Goal: Entertainment & Leisure: Consume media (video, audio)

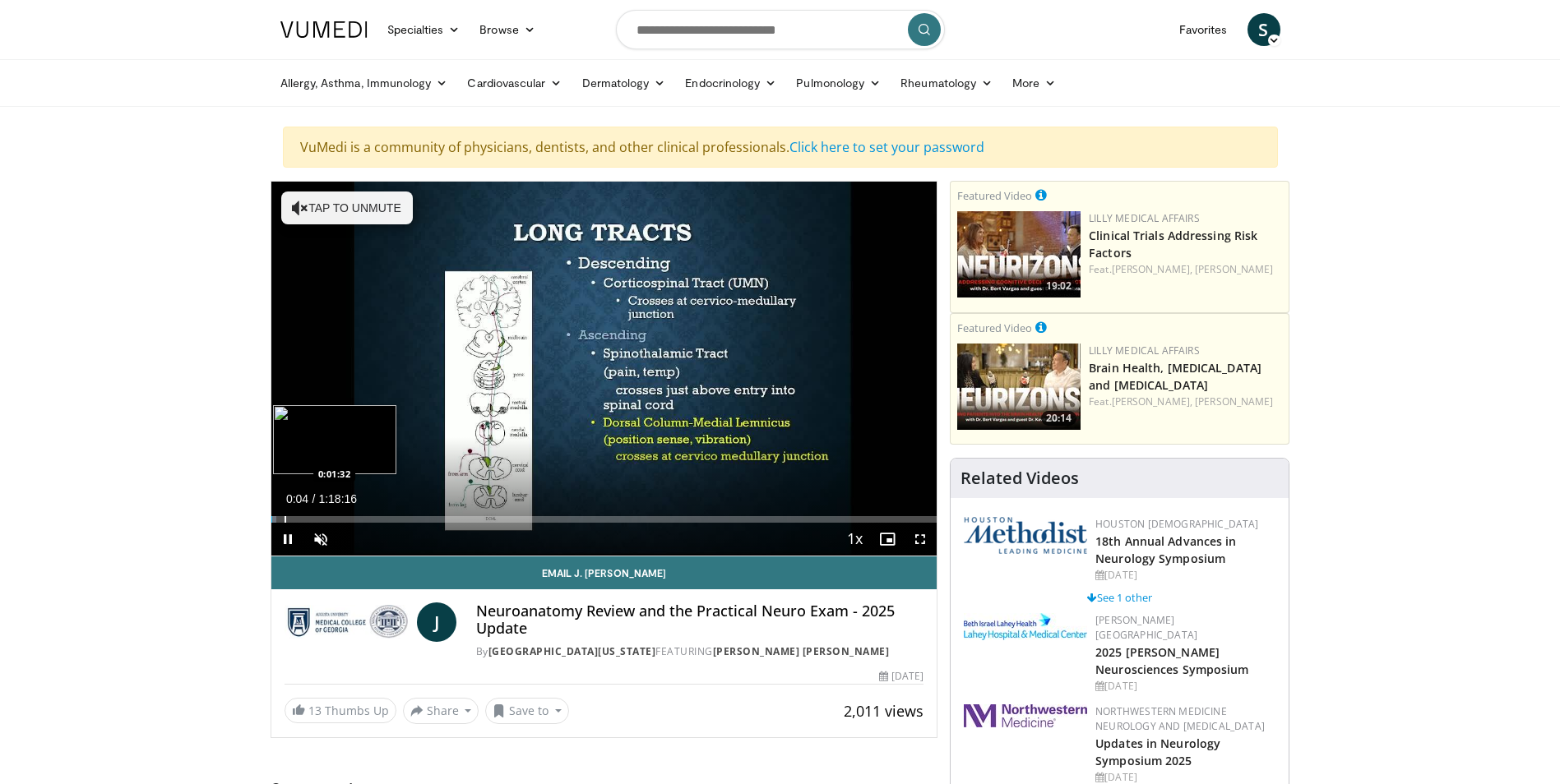
click at [285, 520] on div "Progress Bar" at bounding box center [286, 519] width 2 height 7
click at [358, 538] on div "37%" at bounding box center [364, 539] width 47 height 6
click at [373, 538] on div "61%" at bounding box center [364, 539] width 47 height 6
click at [384, 538] on div "91%" at bounding box center [364, 539] width 47 height 6
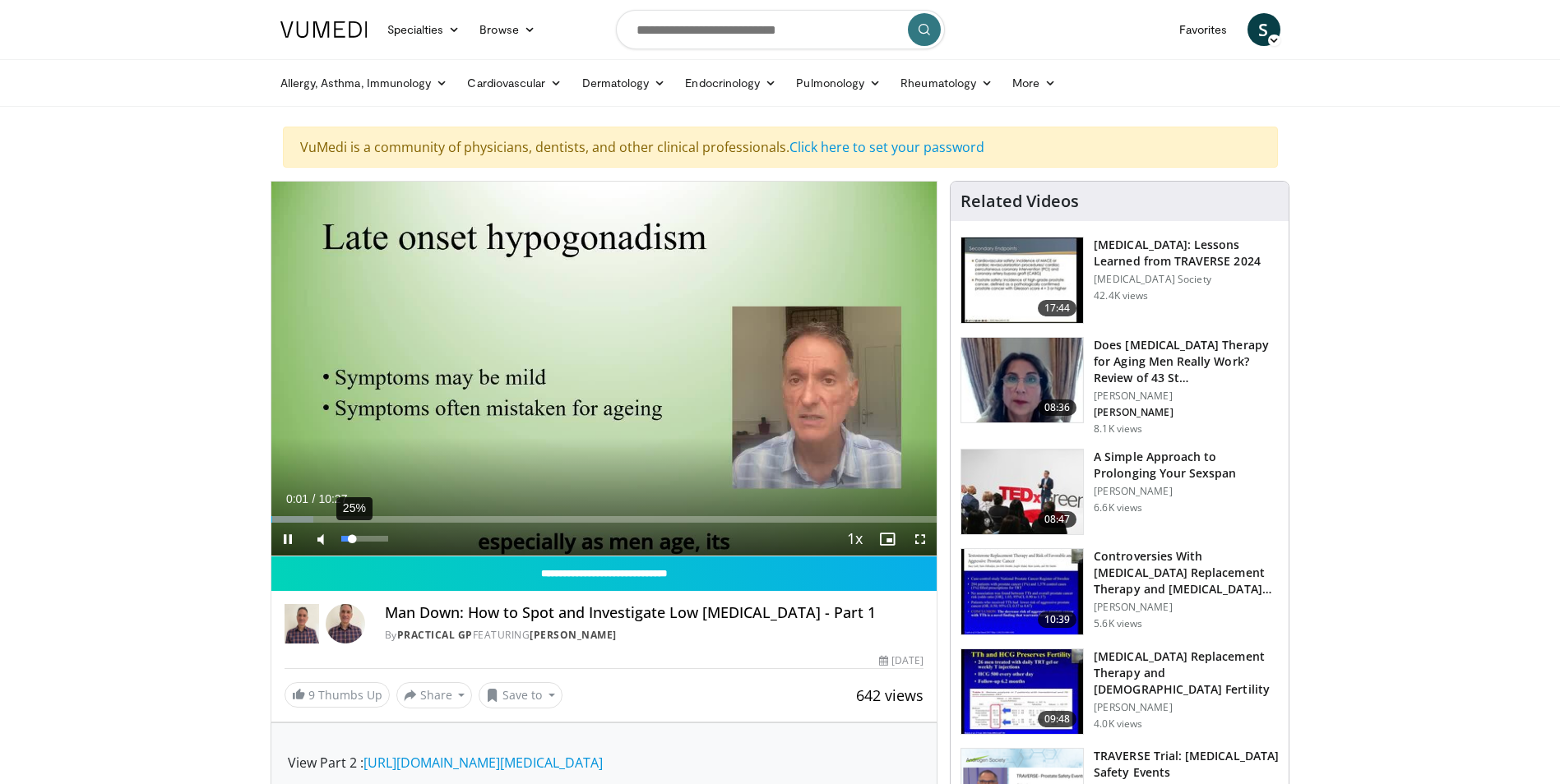
click at [353, 536] on div "25%" at bounding box center [364, 539] width 47 height 6
click at [363, 536] on div "46%" at bounding box center [364, 539] width 47 height 6
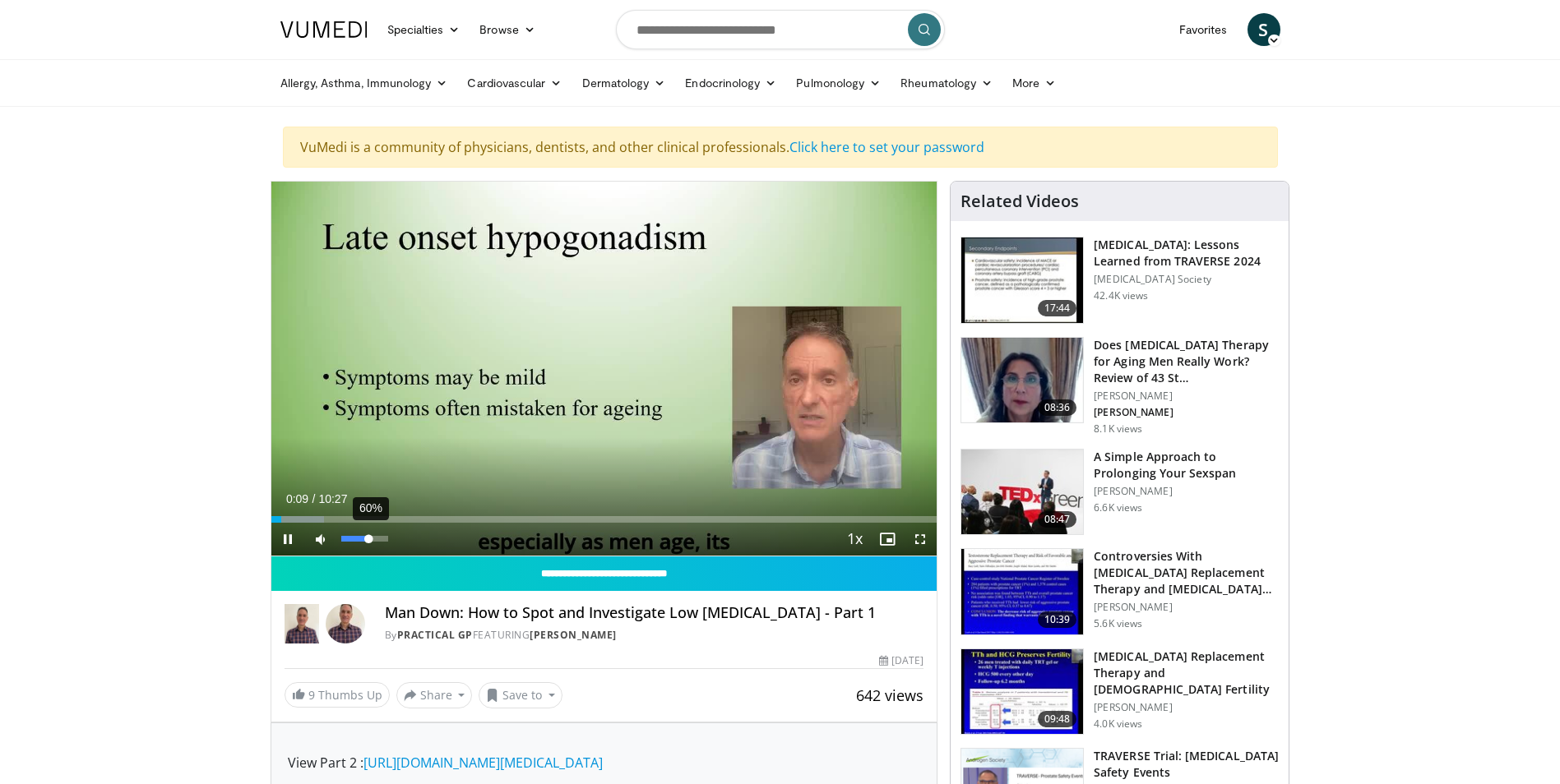
click at [369, 537] on div "60%" at bounding box center [364, 539] width 47 height 6
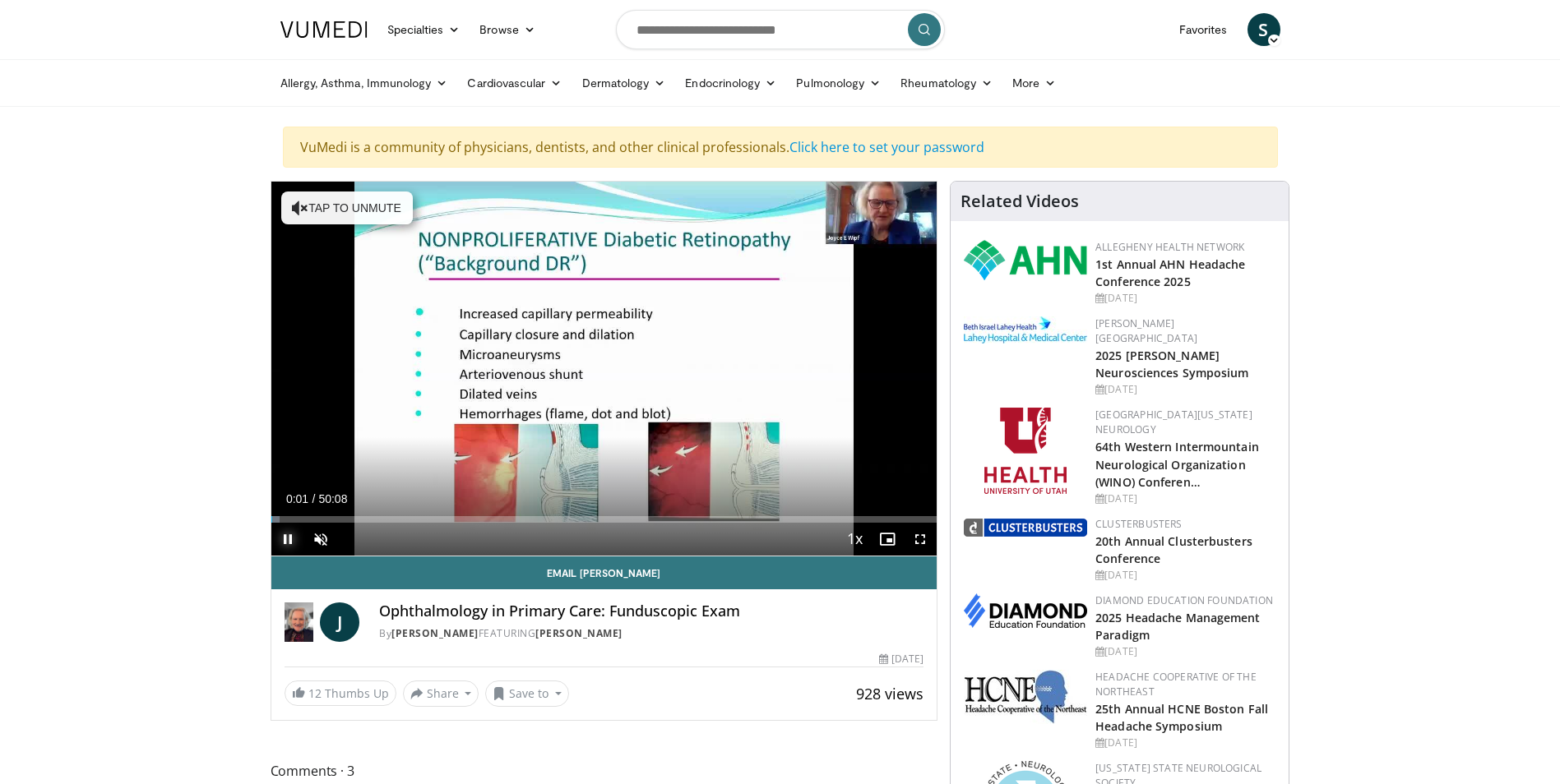
click at [281, 523] on span "Video Player" at bounding box center [288, 539] width 33 height 33
click at [286, 518] on div "Progress Bar" at bounding box center [287, 519] width 2 height 7
click at [359, 535] on div "39%" at bounding box center [365, 539] width 57 height 33
click at [362, 536] on div "46%" at bounding box center [364, 539] width 47 height 6
click at [379, 538] on div "81%" at bounding box center [364, 539] width 47 height 6
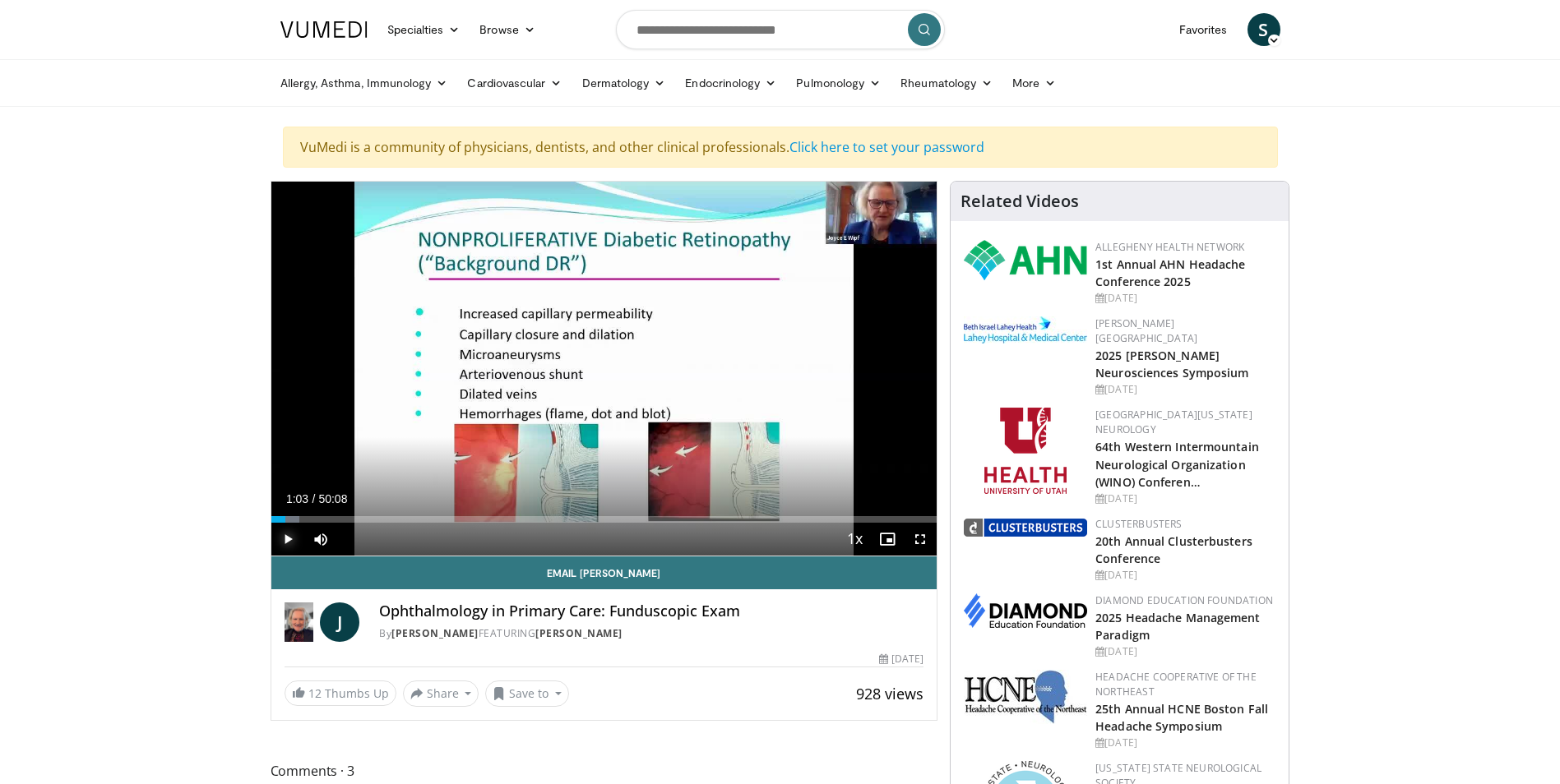
click at [291, 538] on span "Video Player" at bounding box center [288, 539] width 33 height 33
click at [384, 542] on div "91%" at bounding box center [364, 539] width 47 height 6
click at [920, 540] on span "Video Player" at bounding box center [920, 539] width 33 height 33
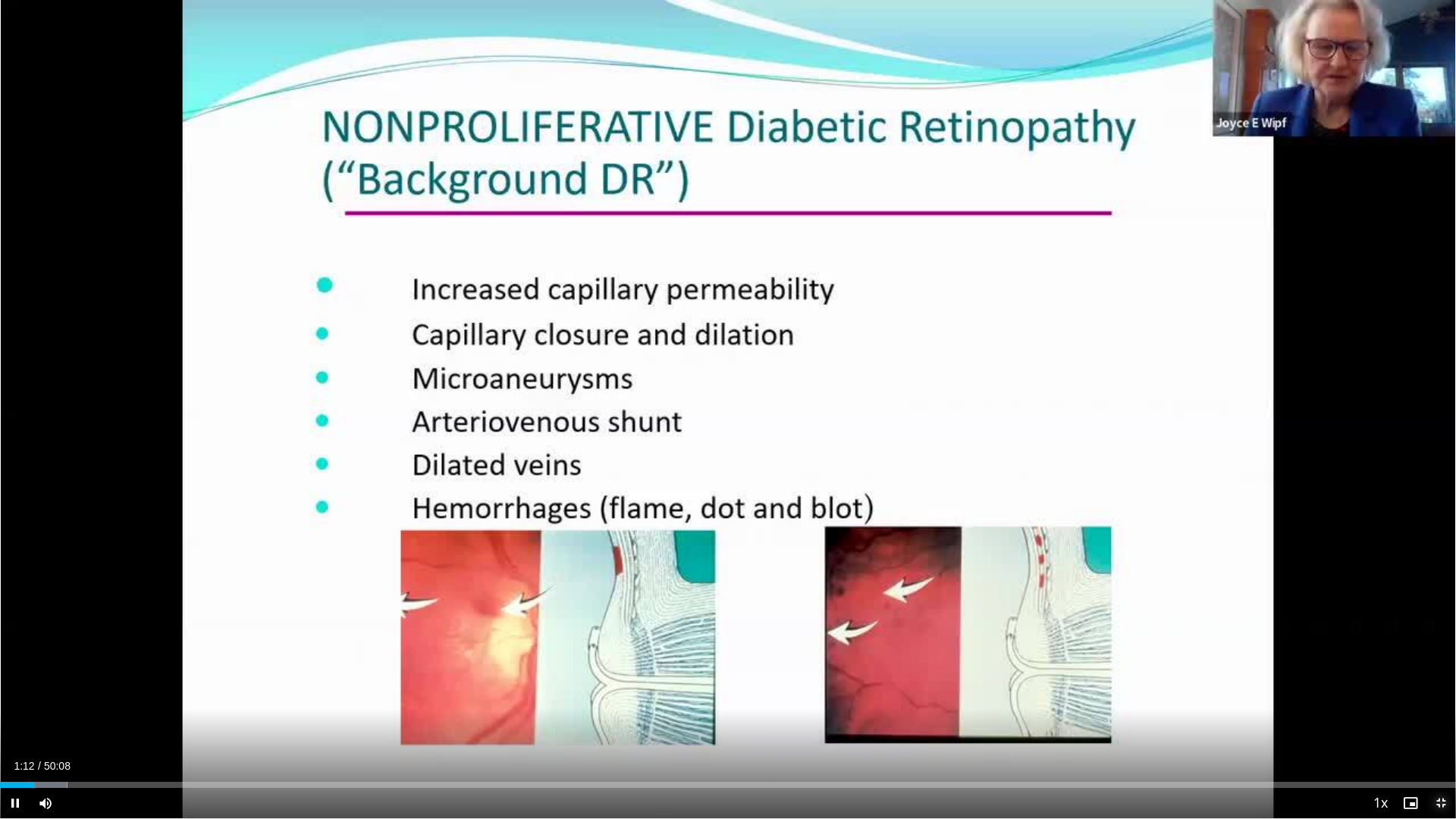
click at [1438, 722] on span "Video Player" at bounding box center [1440, 802] width 31 height 31
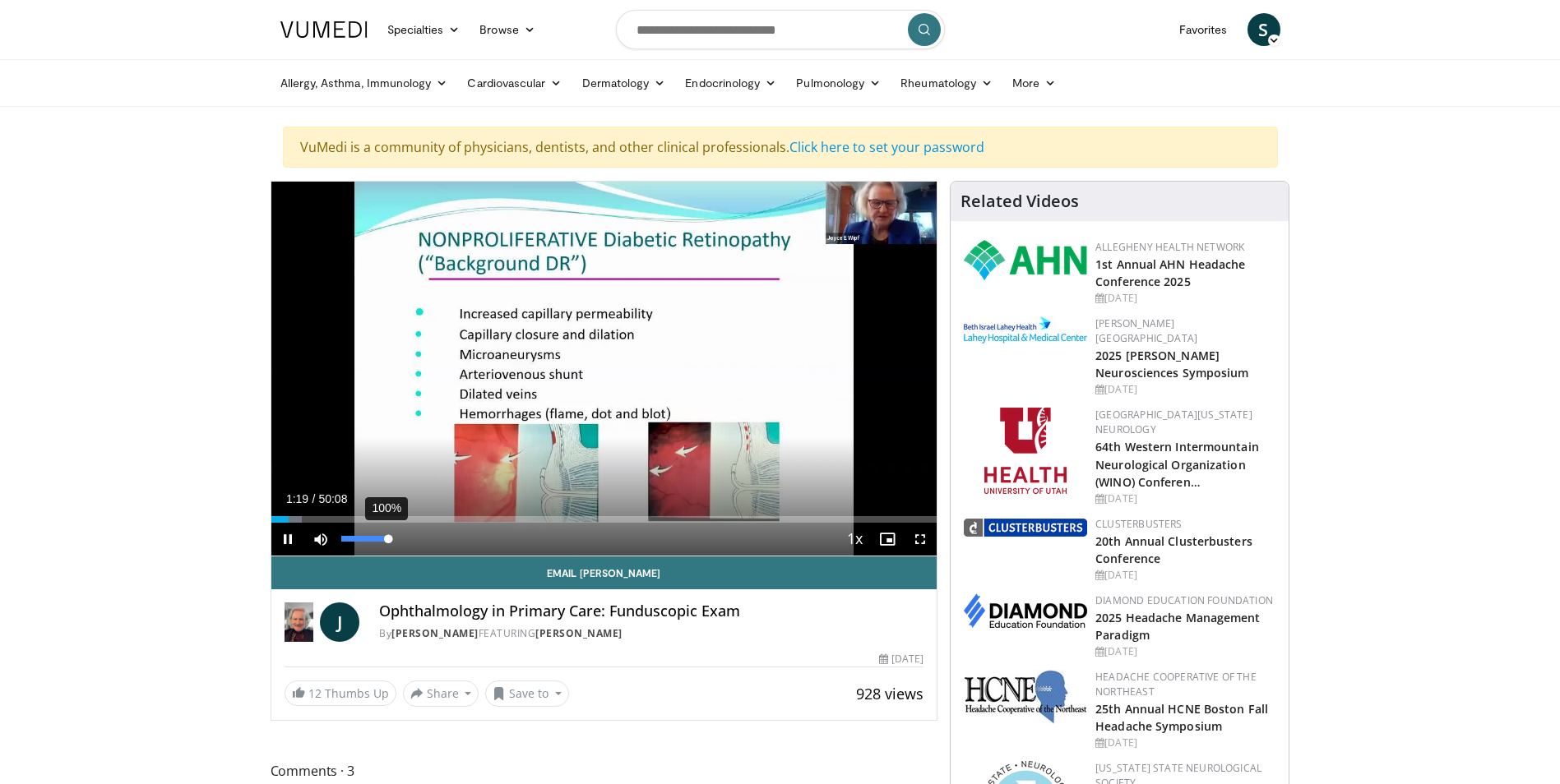
click at [388, 536] on div "Volume Level" at bounding box center [364, 539] width 47 height 6
click at [922, 536] on span "Video Player" at bounding box center [920, 539] width 33 height 33
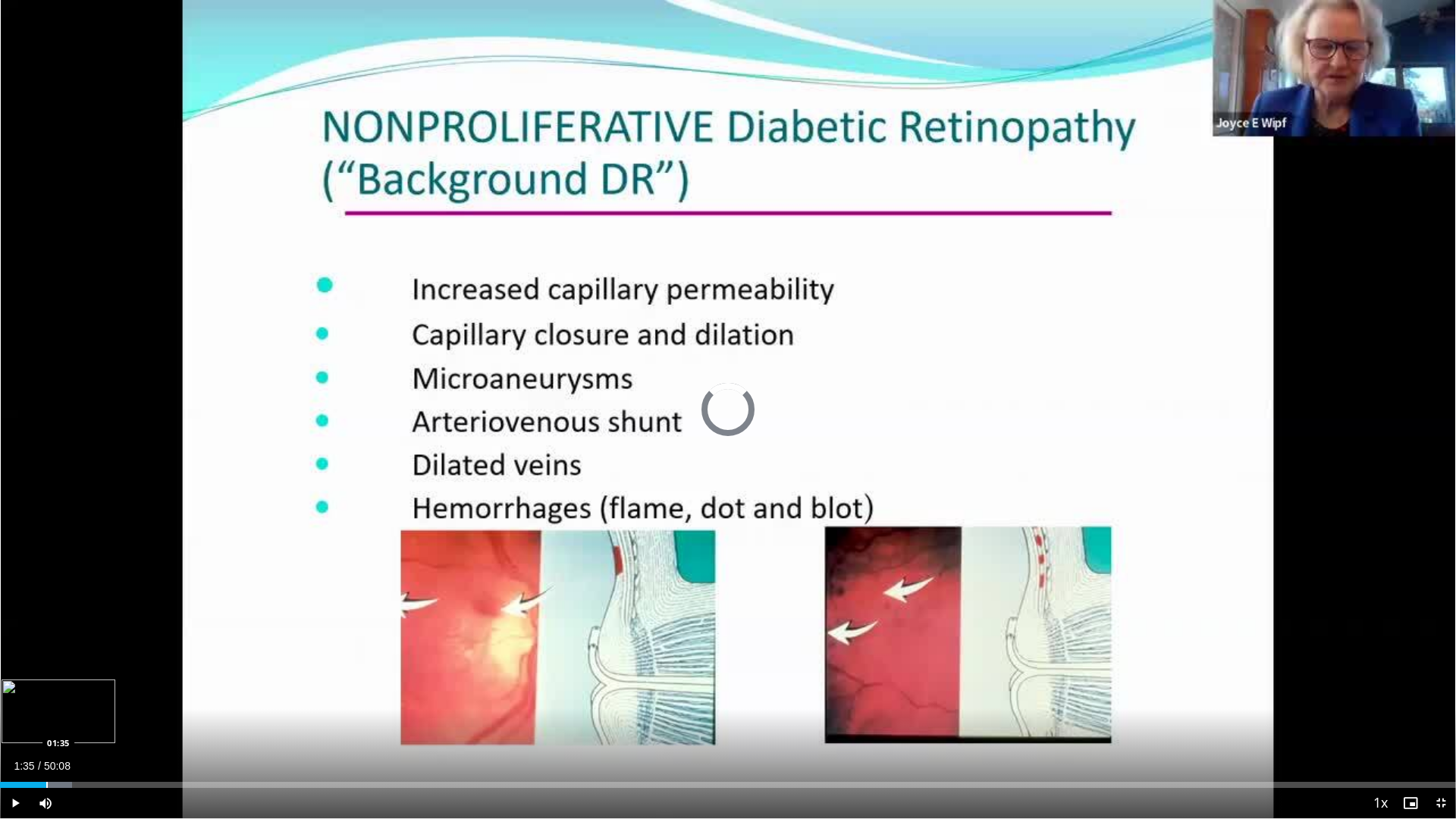
click at [47, 722] on div "Progress Bar" at bounding box center [47, 785] width 2 height 6
click at [55, 722] on div "Progress Bar" at bounding box center [55, 785] width 2 height 6
click at [72, 722] on div "Progress Bar" at bounding box center [73, 785] width 2 height 6
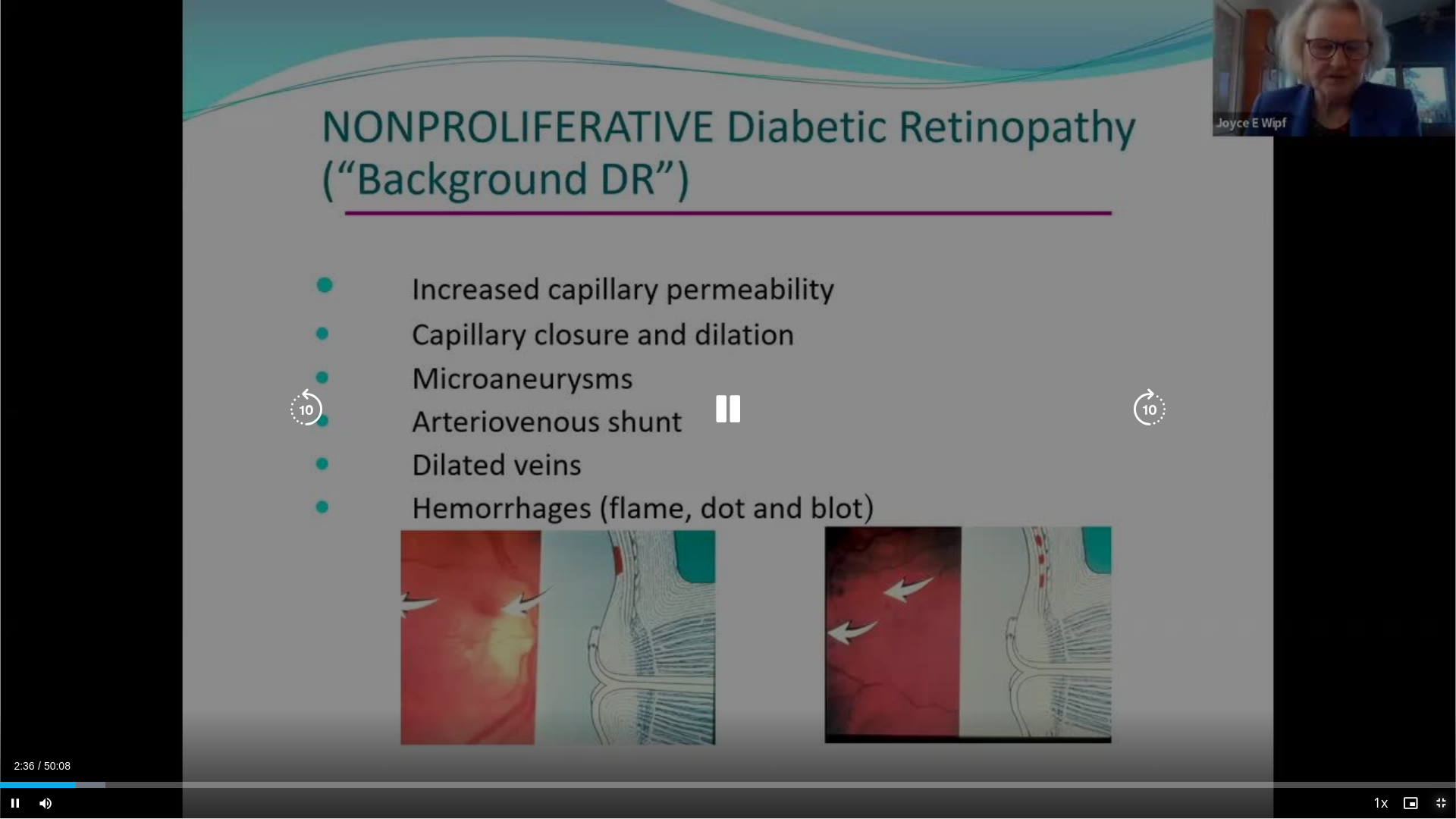
click at [1438, 722] on span "Video Player" at bounding box center [1440, 802] width 31 height 31
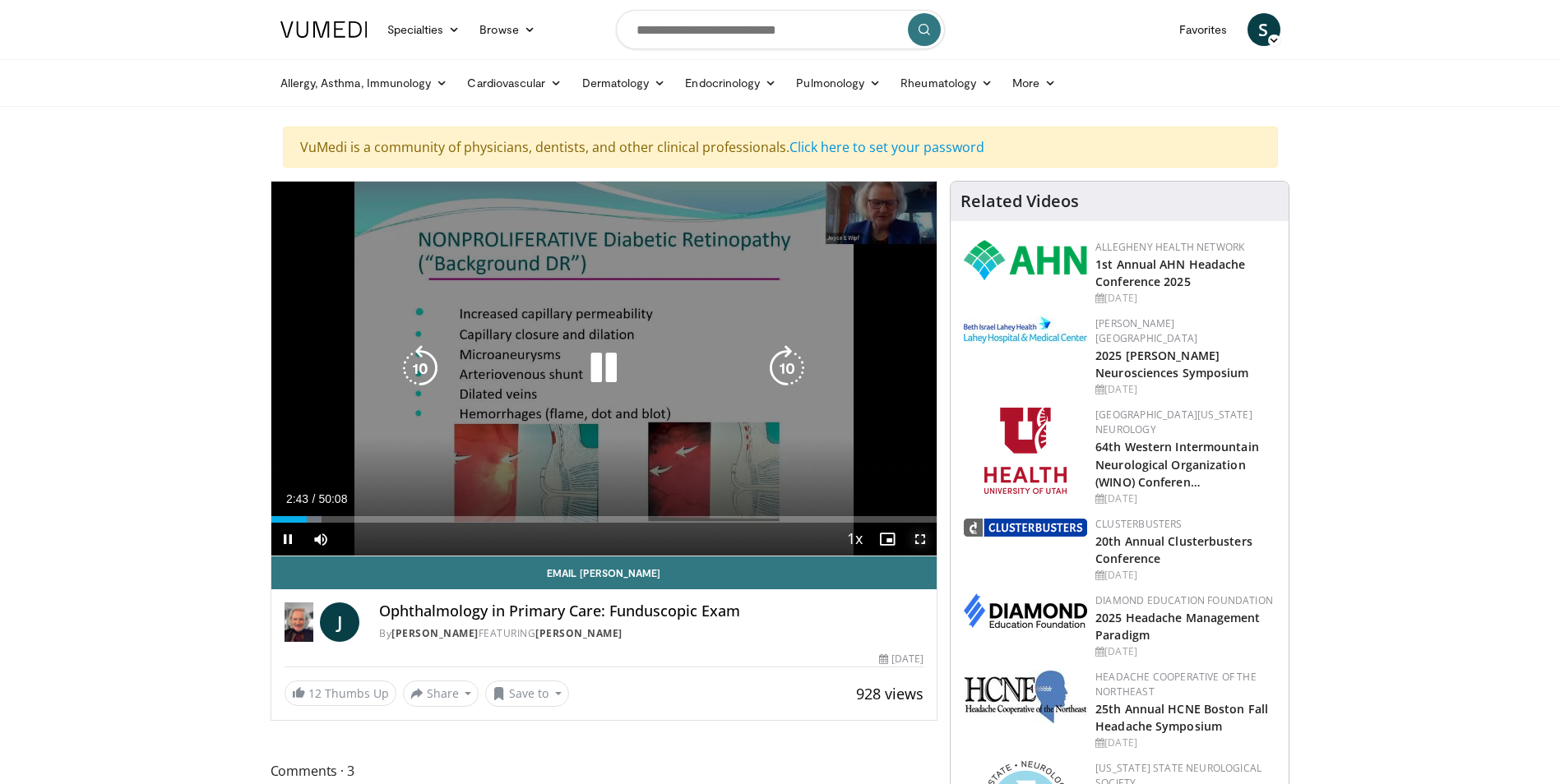
drag, startPoint x: 916, startPoint y: 542, endPoint x: 920, endPoint y: 602, distance: 60.1
click at [916, 542] on span "Video Player" at bounding box center [920, 539] width 33 height 33
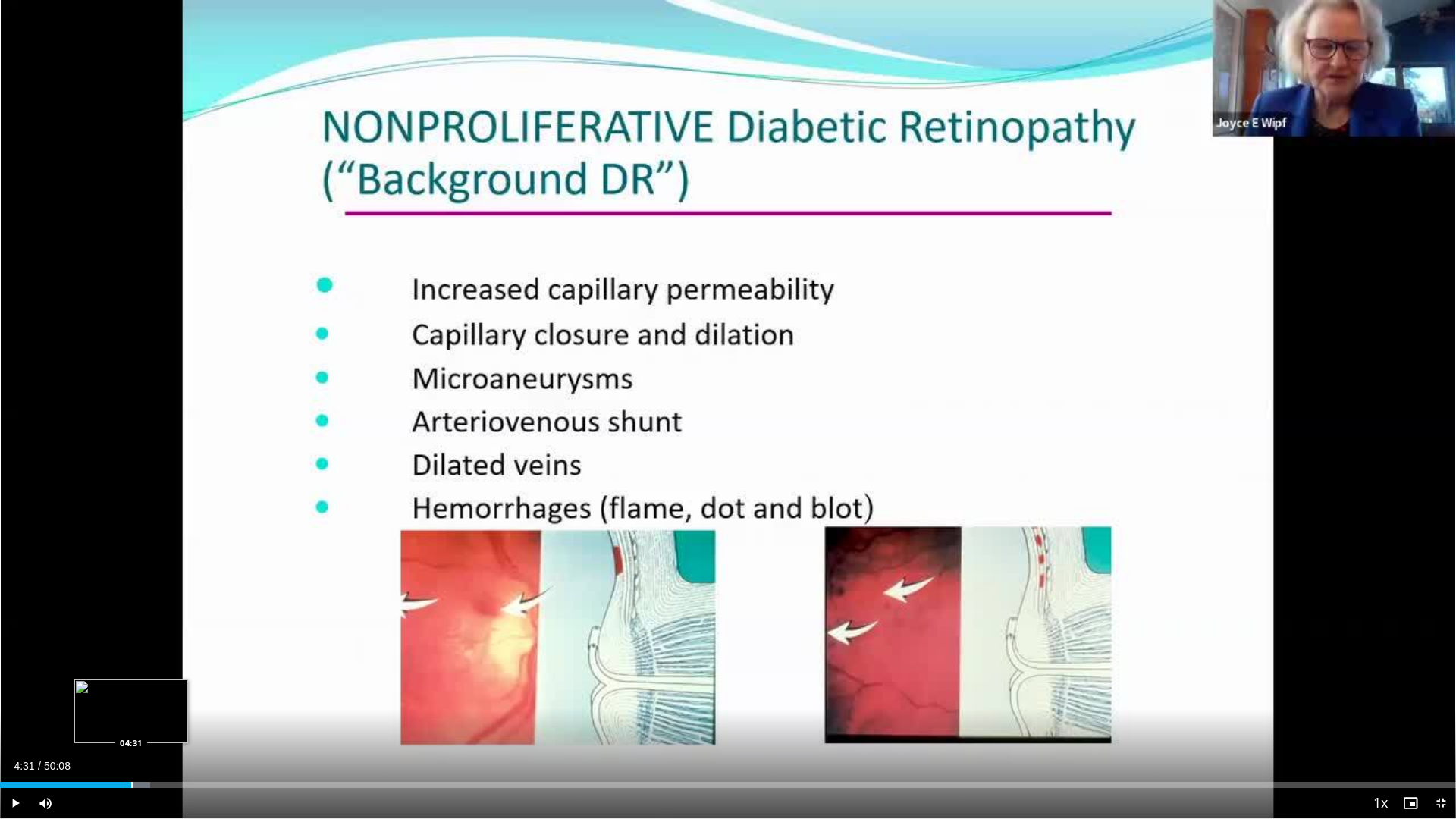
click at [131, 722] on div "Progress Bar" at bounding box center [132, 785] width 2 height 6
click at [145, 722] on div "Progress Bar" at bounding box center [146, 785] width 2 height 6
click at [1438, 722] on span "Video Player" at bounding box center [1440, 802] width 31 height 31
